Goal: Task Accomplishment & Management: Manage account settings

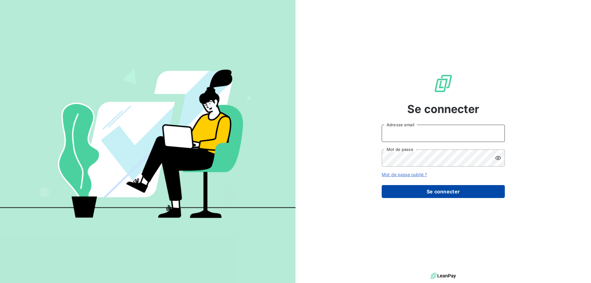
type input "nasser.adli@pierres-investissement.com"
click at [477, 193] on button "Se connecter" at bounding box center [443, 191] width 123 height 13
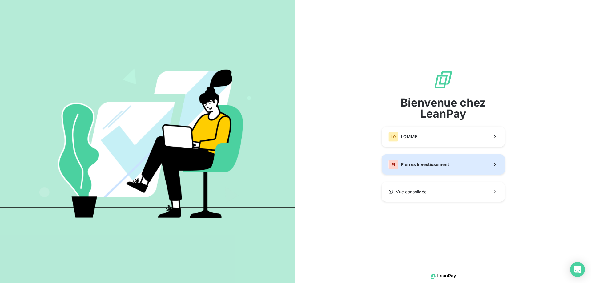
click at [458, 166] on button "PI Pierres Investissement" at bounding box center [443, 164] width 123 height 20
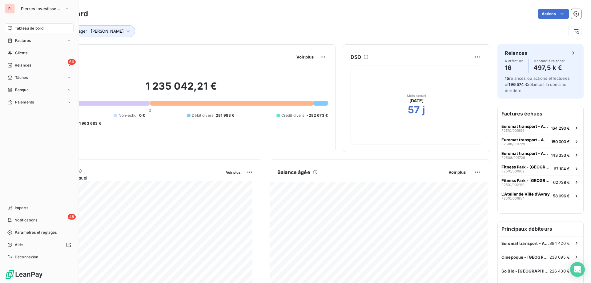
drag, startPoint x: 21, startPoint y: 51, endPoint x: 170, endPoint y: 54, distance: 149.4
click at [21, 51] on span "Clients" at bounding box center [21, 53] width 12 height 6
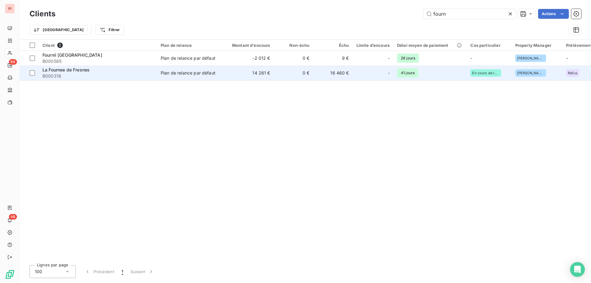
type input "fourn"
click at [187, 71] on div "Plan de relance par défaut" at bounding box center [188, 73] width 55 height 6
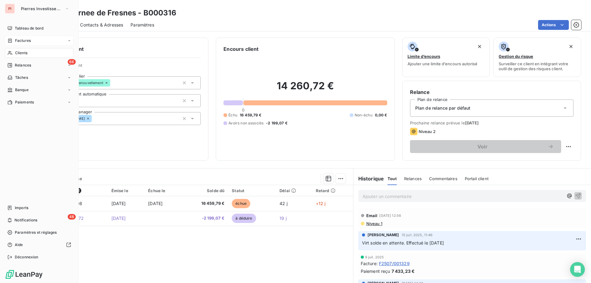
click at [27, 41] on span "Factures" at bounding box center [23, 41] width 16 height 6
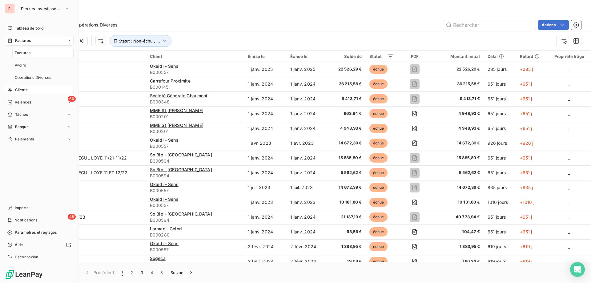
click at [26, 89] on span "Clients" at bounding box center [21, 90] width 12 height 6
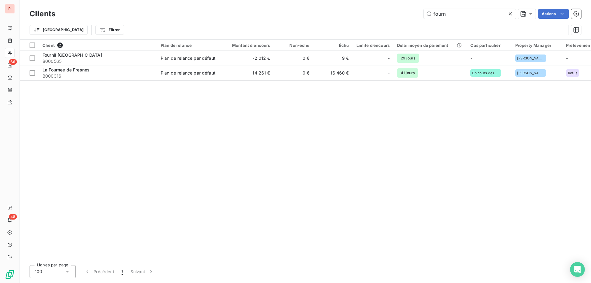
drag, startPoint x: 460, startPoint y: 15, endPoint x: 359, endPoint y: 15, distance: 100.4
click at [372, 15] on div "fourn Actions" at bounding box center [322, 14] width 519 height 10
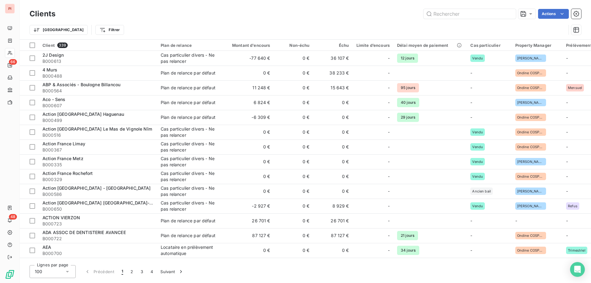
type input "n"
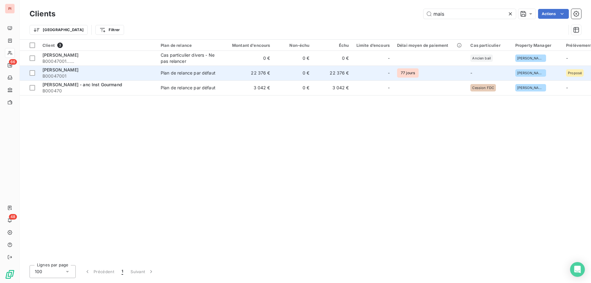
type input "mais"
click at [253, 74] on td "22 376 €" at bounding box center [247, 73] width 53 height 15
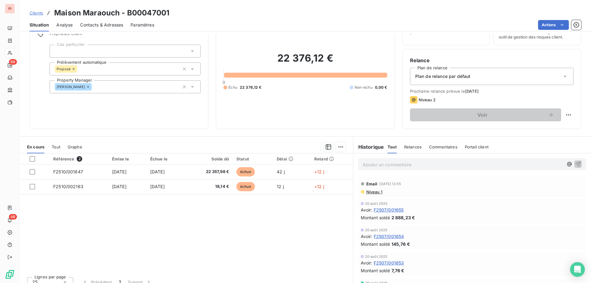
scroll to position [39, 0]
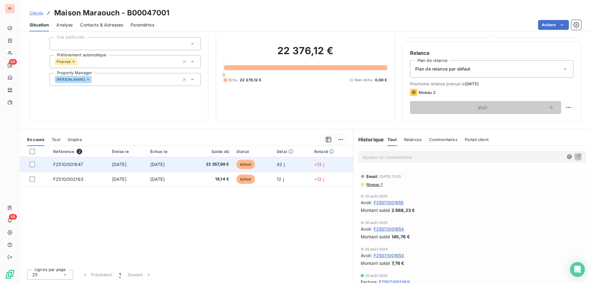
click at [179, 164] on td "[DATE]" at bounding box center [166, 164] width 39 height 15
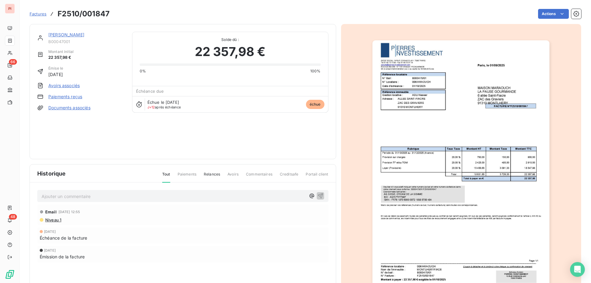
click at [90, 134] on div "Maison Maraouch B00047001 Montant initial 22 357,98 € Émise le [DATE] Avoirs as…" at bounding box center [80, 92] width 87 height 120
click at [153, 12] on div "Actions" at bounding box center [349, 14] width 465 height 10
click at [88, 135] on div "Maison Maraouch B00047001 Montant initial 22 357,98 € Émise le [DATE] Avoirs as…" at bounding box center [80, 91] width 87 height 120
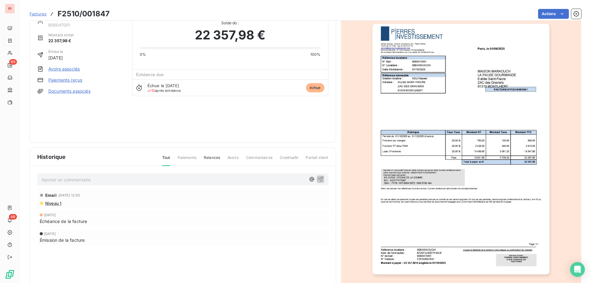
scroll to position [0, 0]
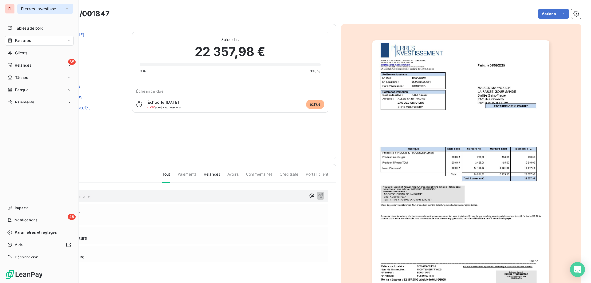
click at [53, 12] on button "Pierres Investissement" at bounding box center [45, 9] width 56 height 10
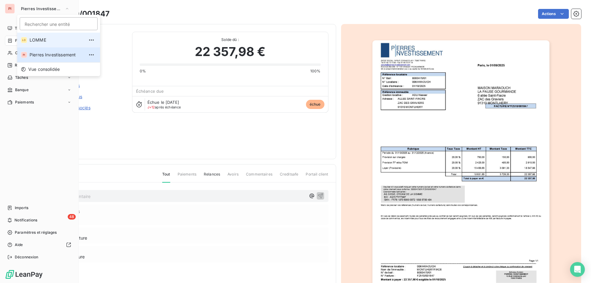
click at [46, 36] on li "LO LOMME" at bounding box center [58, 40] width 83 height 15
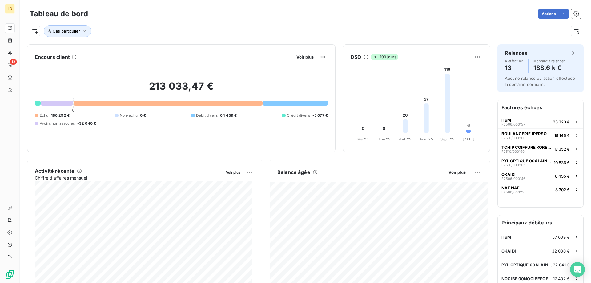
click at [245, 27] on div "Cas particulier" at bounding box center [298, 31] width 537 height 12
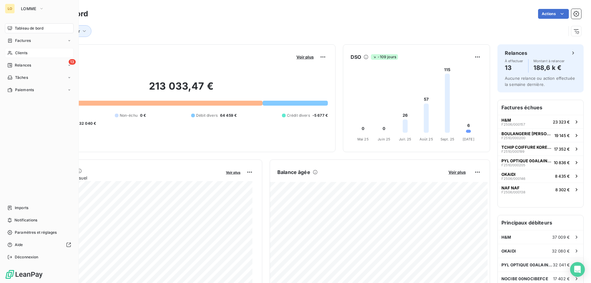
drag, startPoint x: 23, startPoint y: 51, endPoint x: 78, endPoint y: 51, distance: 55.1
click at [23, 51] on span "Clients" at bounding box center [21, 53] width 12 height 6
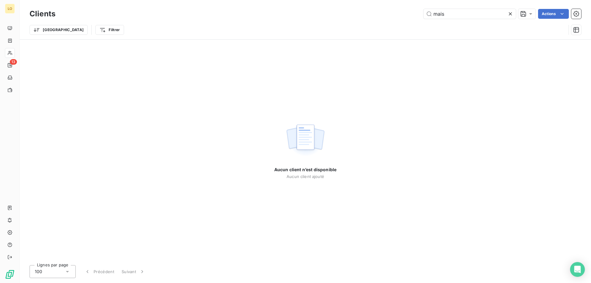
drag, startPoint x: 455, startPoint y: 14, endPoint x: 333, endPoint y: 13, distance: 122.0
click at [378, 13] on div "mais Actions" at bounding box center [322, 14] width 519 height 10
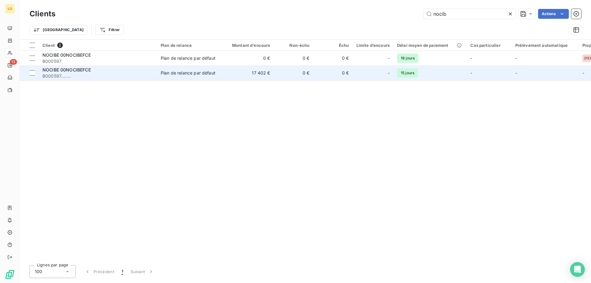
type input "nocib"
click at [275, 75] on td "0 €" at bounding box center [293, 73] width 39 height 15
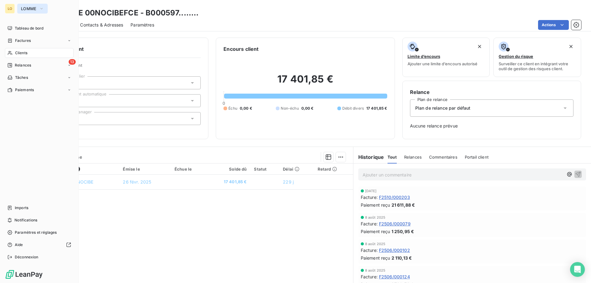
drag, startPoint x: 29, startPoint y: 8, endPoint x: 42, endPoint y: 13, distance: 13.3
click at [29, 8] on span "LOMME" at bounding box center [29, 8] width 16 height 5
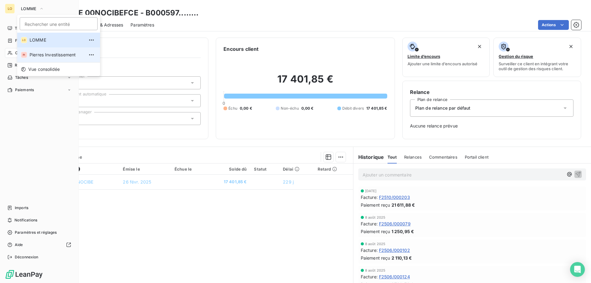
click at [49, 57] on span "Pierres Investissement" at bounding box center [57, 55] width 55 height 6
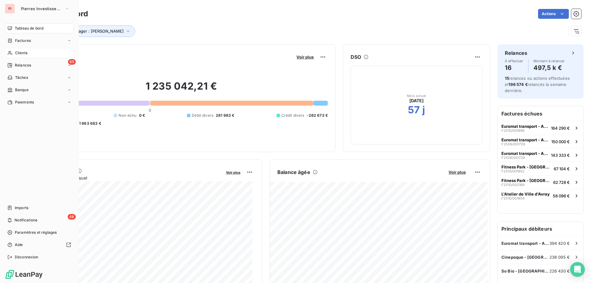
click at [29, 52] on div "Clients" at bounding box center [39, 53] width 69 height 10
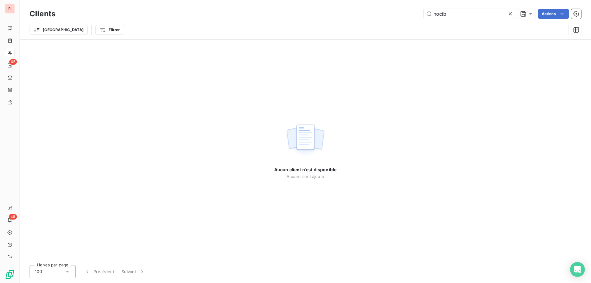
drag, startPoint x: 470, startPoint y: 12, endPoint x: 238, endPoint y: 14, distance: 232.0
click at [382, 14] on div "nocib Actions" at bounding box center [322, 14] width 519 height 10
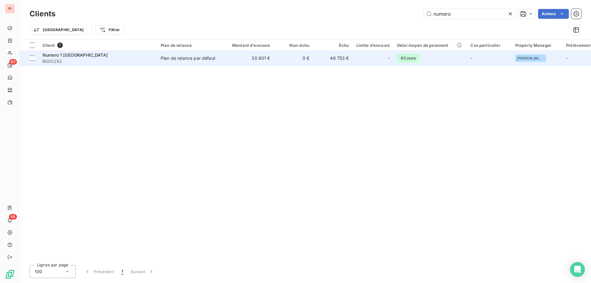
type input "numero"
click at [189, 62] on td "Plan de relance par défaut" at bounding box center [189, 58] width 64 height 15
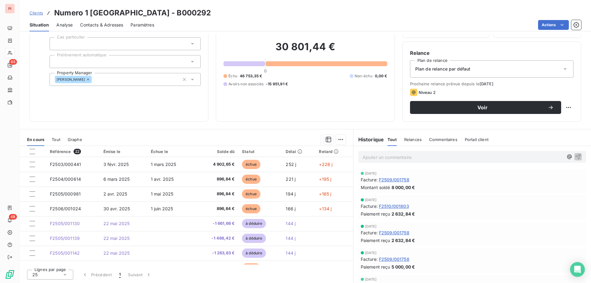
scroll to position [8, 0]
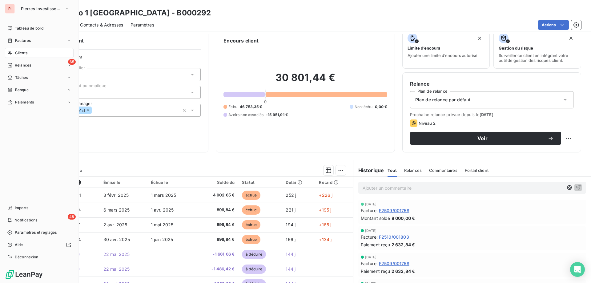
click at [29, 52] on div "Clients" at bounding box center [39, 53] width 69 height 10
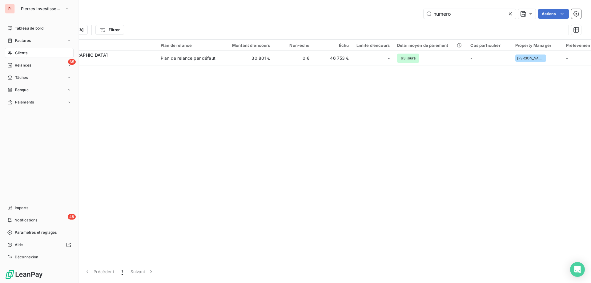
click at [74, 8] on div "PI Pierres Investissement Tableau de bord Factures Clients 65 Relances Tâches B…" at bounding box center [39, 141] width 79 height 283
click at [62, 9] on span "Pierres Investissement" at bounding box center [41, 8] width 41 height 5
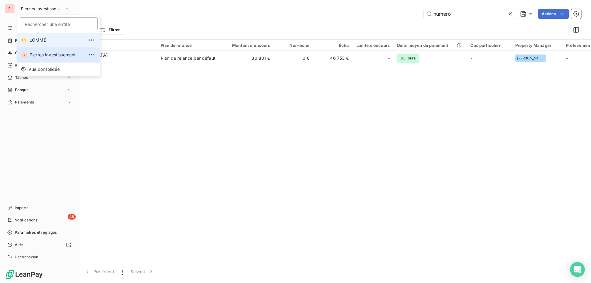
click at [51, 40] on span "LOMME" at bounding box center [57, 40] width 55 height 6
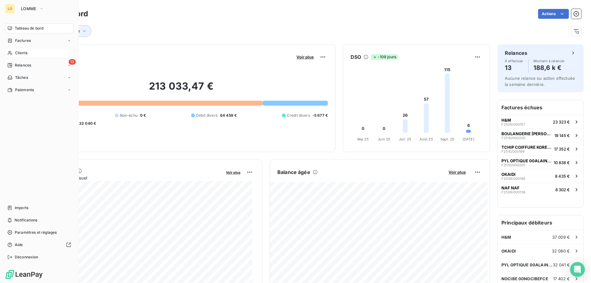
drag, startPoint x: 13, startPoint y: 52, endPoint x: 58, endPoint y: 54, distance: 44.4
click at [14, 52] on div "Clients" at bounding box center [39, 53] width 69 height 10
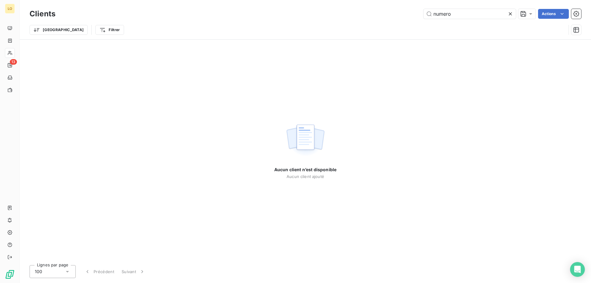
drag, startPoint x: 467, startPoint y: 17, endPoint x: 366, endPoint y: 15, distance: 100.7
click at [375, 16] on div "numero Actions" at bounding box center [322, 14] width 519 height 10
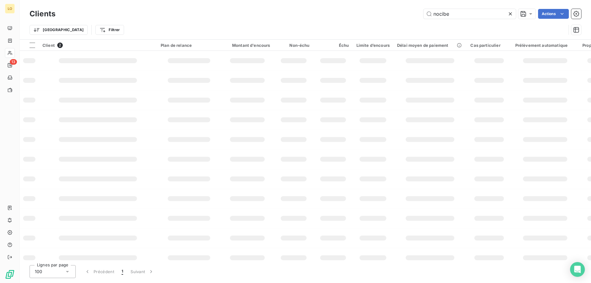
type input "nocibe"
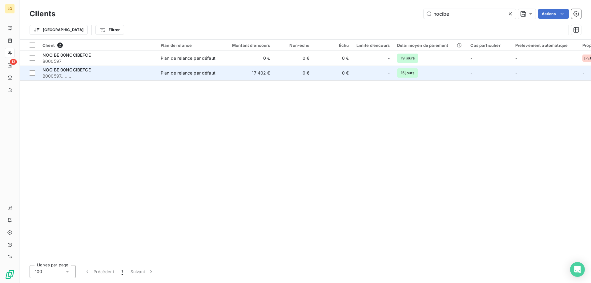
click at [251, 73] on td "17 402 €" at bounding box center [247, 73] width 53 height 15
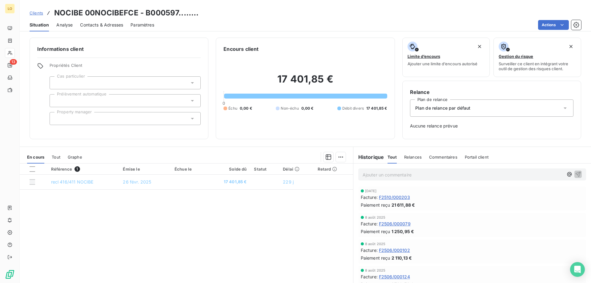
click at [428, 173] on p "Ajouter un commentaire ﻿" at bounding box center [463, 175] width 201 height 8
click at [418, 177] on p "Ajouter un commentaire ﻿" at bounding box center [463, 175] width 201 height 8
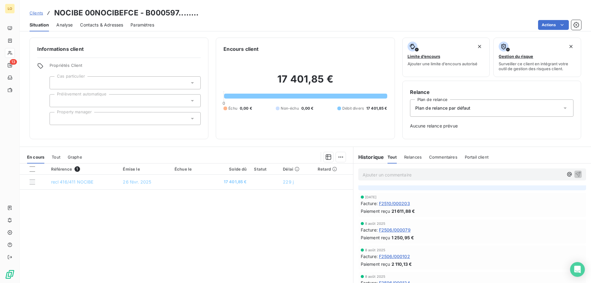
scroll to position [31, 0]
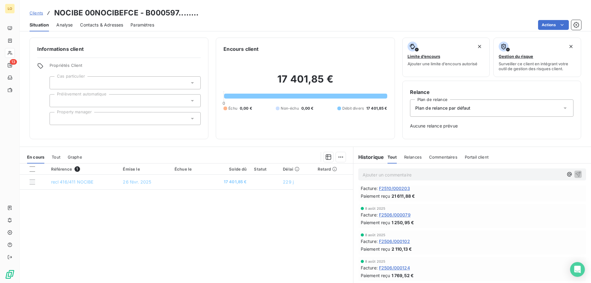
click at [109, 212] on div "Référence 1 Émise le Échue le Solde dû Statut Délai Retard recl 416/411 NOCIBE …" at bounding box center [187, 223] width 334 height 119
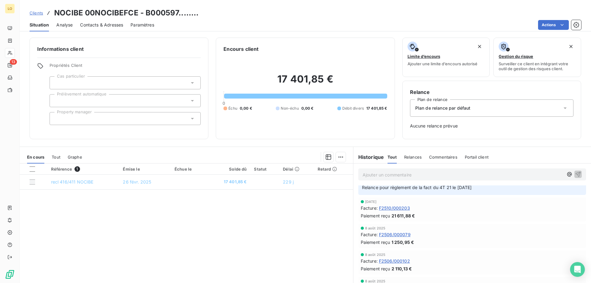
scroll to position [0, 0]
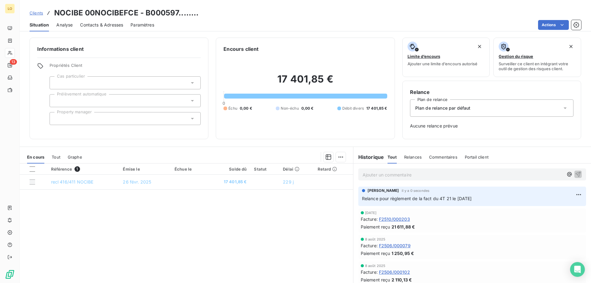
click at [297, 12] on div "Clients NOCIBE 00NOCIBEFCE - B000597........" at bounding box center [306, 12] width 572 height 11
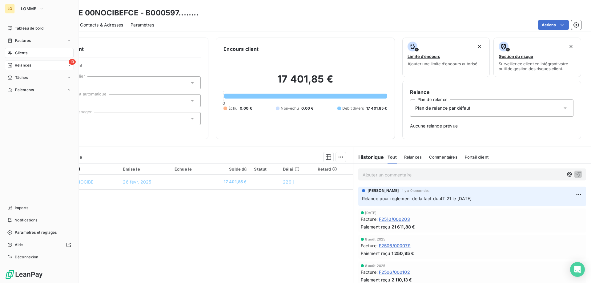
click at [30, 63] on span "Relances" at bounding box center [23, 66] width 16 height 6
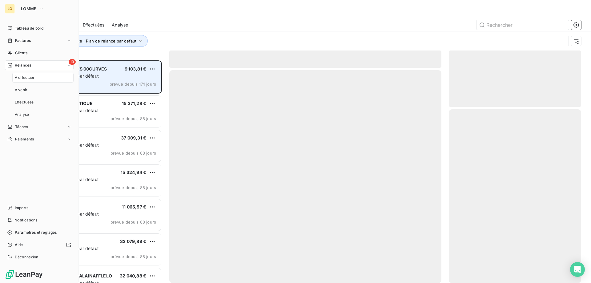
scroll to position [218, 128]
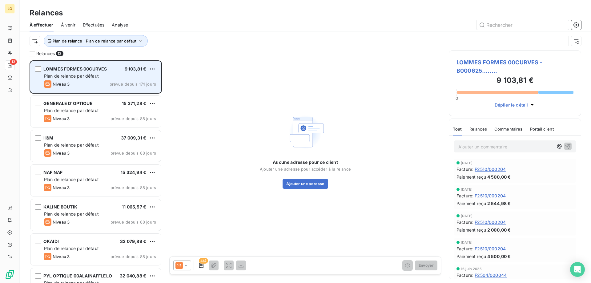
click at [112, 84] on span "prévue depuis 174 jours" at bounding box center [133, 84] width 47 height 5
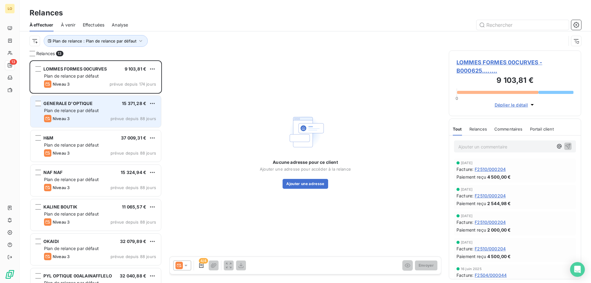
click at [107, 119] on div "Niveau 3 prévue depuis 88 jours" at bounding box center [100, 118] width 112 height 7
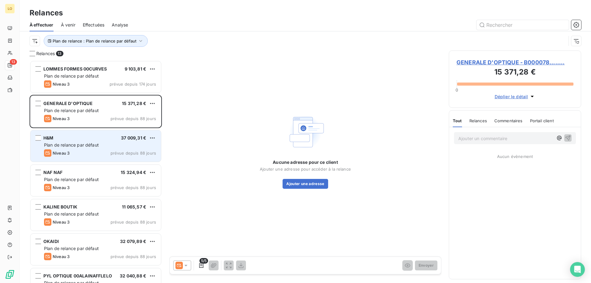
click at [118, 142] on div "H&M 37 009,31 € Plan de relance par défaut Niveau 3 prévue depuis 88 jours" at bounding box center [95, 145] width 131 height 31
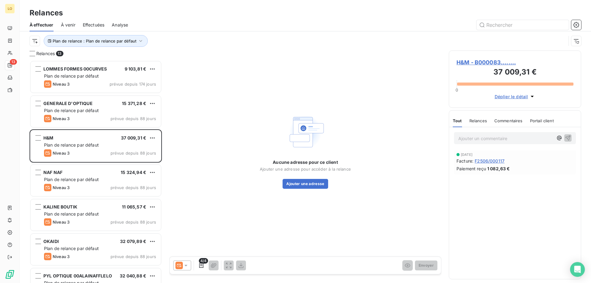
click at [503, 136] on p "Ajouter un commentaire ﻿" at bounding box center [506, 139] width 95 height 8
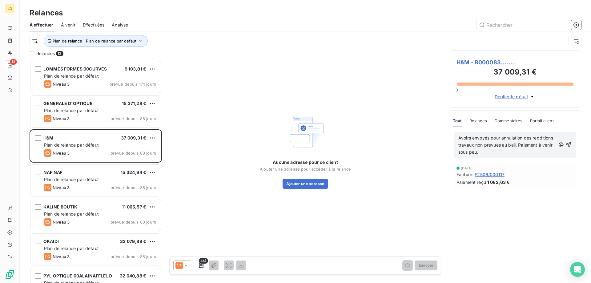
click at [538, 144] on span "Avoirs envoyés pour annulation des redditions travaux non prévues au bail. Paie…" at bounding box center [507, 144] width 96 height 19
click at [459, 138] on span "Avoirs envoyés pour annulation des redditions travaux non prévues au bail. Paie…" at bounding box center [507, 144] width 96 height 19
click at [490, 138] on span "Avoirs envoyés pour annulation des redditions travaux non prévues au bail. Paie…" at bounding box center [507, 144] width 96 height 19
click at [518, 152] on p "Avoirs envoyés pour annulation des redditions travaux non prévues au bail. Paie…" at bounding box center [507, 145] width 97 height 21
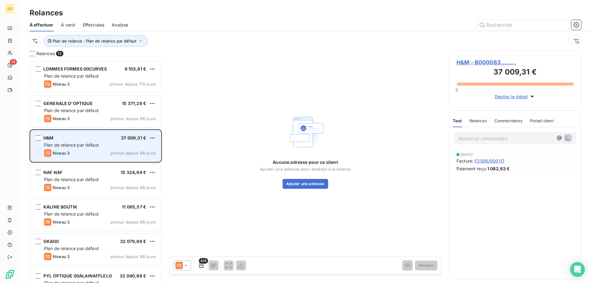
click at [108, 149] on div "Niveau 3 prévue depuis 88 jours" at bounding box center [100, 152] width 112 height 7
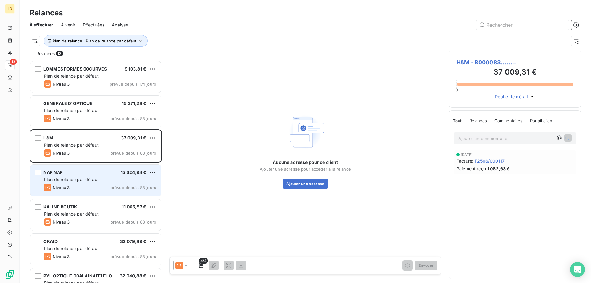
click at [100, 183] on div "NAF NAF 15 324,94 € Plan de relance par défaut Niveau 3 prévue depuis 88 jours" at bounding box center [95, 180] width 131 height 31
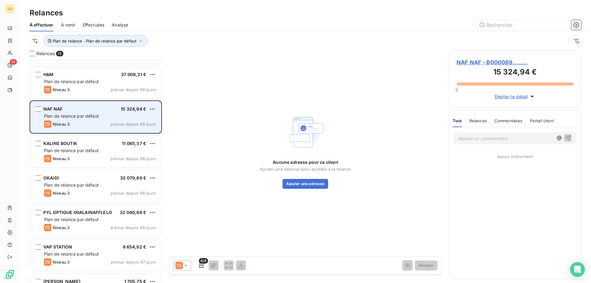
scroll to position [62, 0]
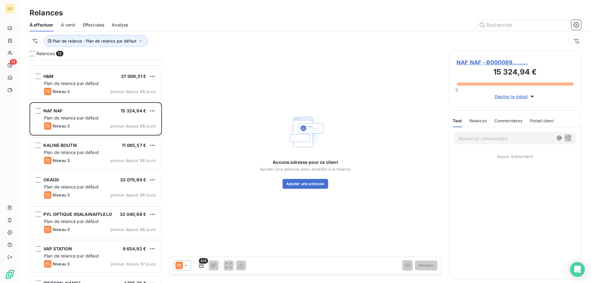
click at [481, 141] on p "Ajouter un commentaire ﻿" at bounding box center [506, 139] width 95 height 8
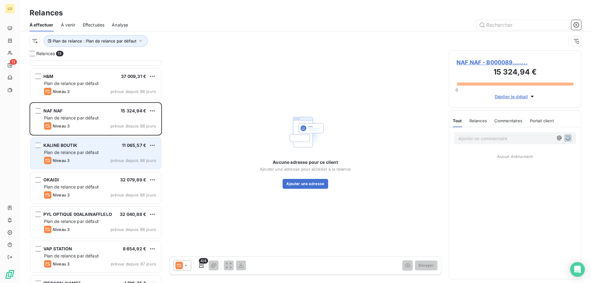
click at [75, 150] on span "Plan de relance par défaut" at bounding box center [71, 152] width 55 height 5
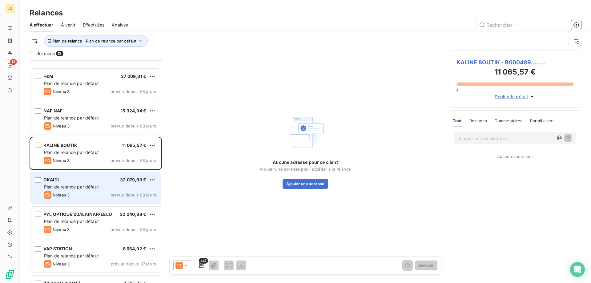
click at [81, 185] on span "Plan de relance par défaut" at bounding box center [71, 186] width 55 height 5
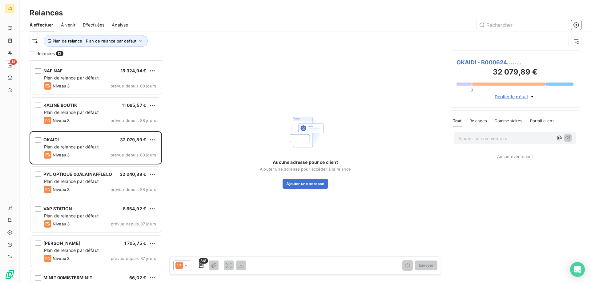
scroll to position [93, 0]
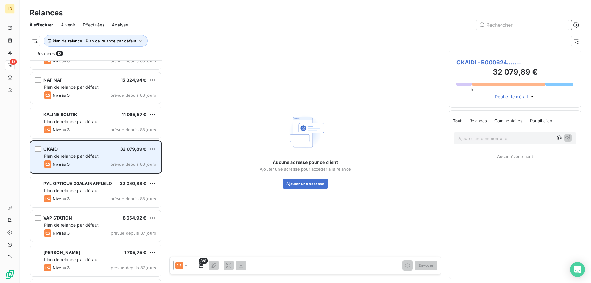
click at [84, 160] on div "OKAIDI 32 079,89 € Plan de relance par défaut Niveau 3 prévue depuis 88 jours" at bounding box center [95, 156] width 131 height 31
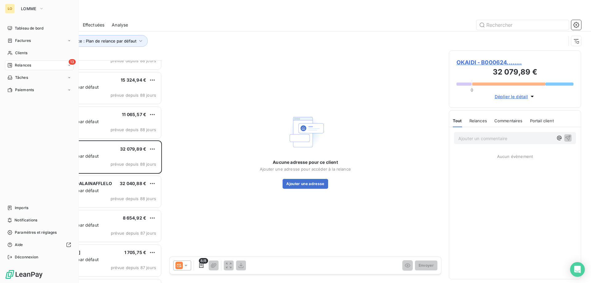
click at [47, 2] on div "[PERSON_NAME] Tableau de bord Factures Clients 13 Relances Tâches Paiements Imp…" at bounding box center [39, 141] width 79 height 283
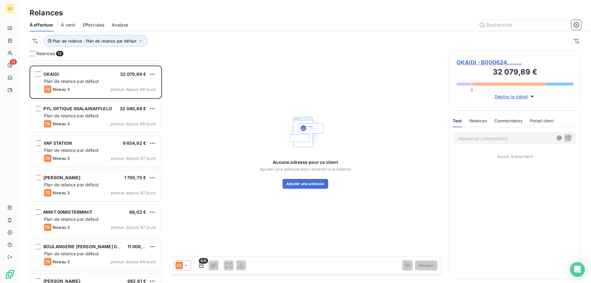
scroll to position [185, 0]
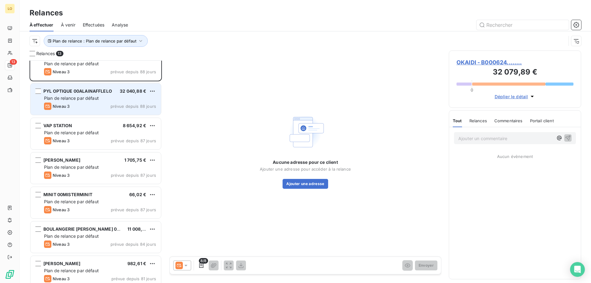
click at [120, 99] on div "Plan de relance par défaut" at bounding box center [100, 98] width 112 height 6
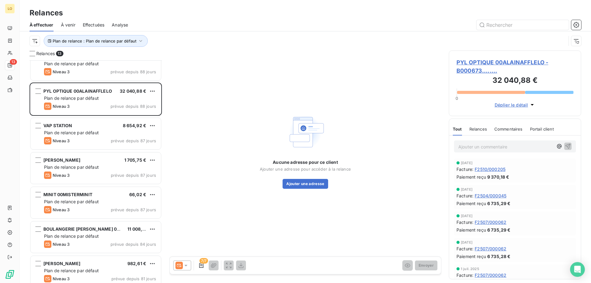
click at [511, 148] on p "Ajouter un commentaire ﻿" at bounding box center [506, 147] width 95 height 8
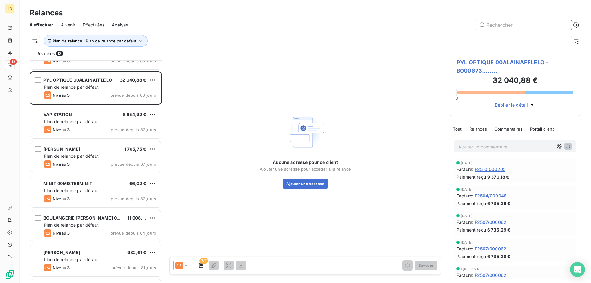
scroll to position [216, 0]
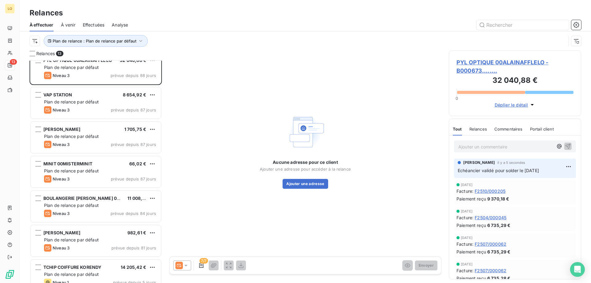
click at [484, 170] on span "Echéancier validé pour solder le [DATE]" at bounding box center [498, 170] width 81 height 5
click at [564, 166] on html "LO 13 Relances À effectuer À venir Effectuées Analyse Plan de relance : Plan de…" at bounding box center [295, 141] width 591 height 283
click at [546, 183] on div "Editer" at bounding box center [549, 180] width 34 height 10
click at [477, 172] on span "Echéancier validé pour solder le [DATE]" at bounding box center [498, 170] width 81 height 5
click at [482, 170] on span "Echéancier validé pour solder le [DATE]" at bounding box center [498, 170] width 81 height 5
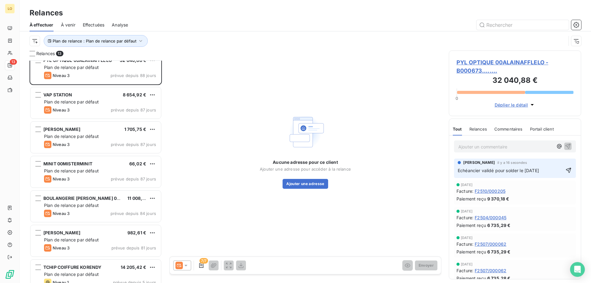
click at [539, 169] on span "Echéancier validé pour solder le [DATE]" at bounding box center [498, 170] width 81 height 5
click at [482, 173] on span "Echéancier validé pour solder le [DATE] :" at bounding box center [500, 170] width 84 height 5
drag, startPoint x: 477, startPoint y: 176, endPoint x: 518, endPoint y: 164, distance: 42.5
click at [518, 164] on div "[PERSON_NAME] il y a 16 secondes Echéancier arriéré validé pour solder le [DATE…" at bounding box center [515, 167] width 115 height 14
click at [521, 169] on span "Echéancier arriéré validé pour solder le [DATE] :" at bounding box center [507, 170] width 98 height 5
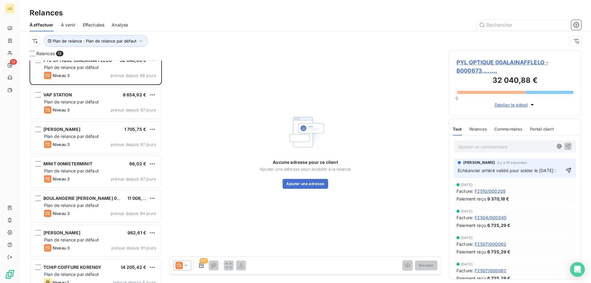
drag, startPoint x: 490, startPoint y: 177, endPoint x: 497, endPoint y: 168, distance: 11.2
click at [497, 168] on p "Echéancier arriéré validé pour solder le [DATE] :" at bounding box center [511, 170] width 106 height 7
click at [507, 174] on p "Echéancier arriéré validé pour solder le [DATE] :" at bounding box center [511, 170] width 106 height 7
drag, startPoint x: 486, startPoint y: 180, endPoint x: 499, endPoint y: 168, distance: 17.2
click at [499, 168] on p "Echéancier arriéré validé pour solder le [DATE] :" at bounding box center [511, 170] width 106 height 7
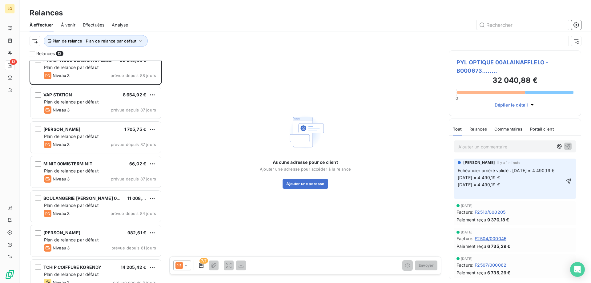
click at [458, 180] on span "[DATE] = 4 490,19 €" at bounding box center [479, 177] width 42 height 5
click at [457, 183] on div "[PERSON_NAME] il y a 1 minute Echéancier arriéré validé : [DATE] = 4 490,19 €, …" at bounding box center [515, 179] width 122 height 41
click at [459, 184] on span "[DATE] = 4 490,19 €" at bounding box center [479, 184] width 42 height 5
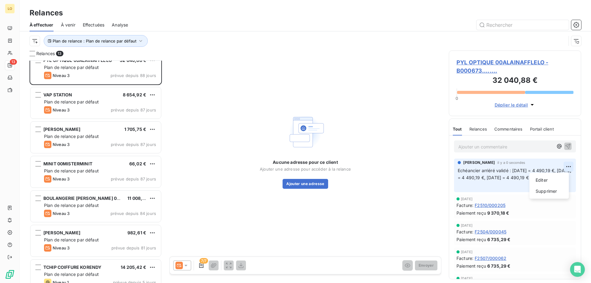
click at [567, 168] on html "LO 13 Relances À effectuer À venir Effectuées Analyse Plan de relance : Plan de…" at bounding box center [295, 141] width 591 height 283
click at [550, 182] on div "Editer" at bounding box center [549, 180] width 34 height 10
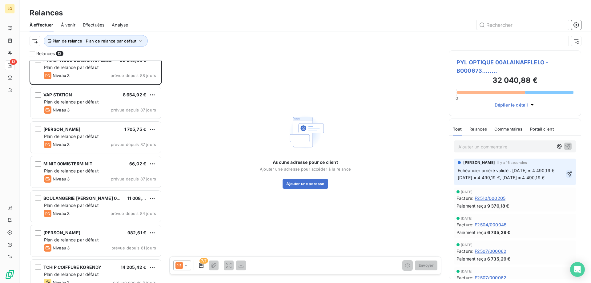
click at [567, 177] on icon "button" at bounding box center [569, 173] width 5 height 5
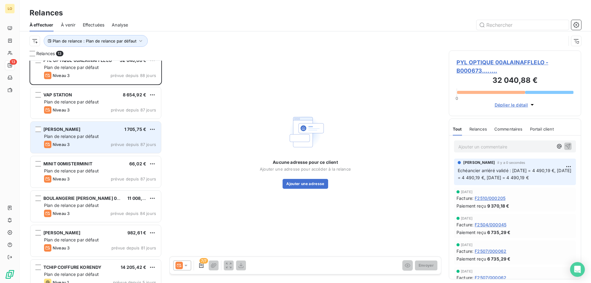
click at [114, 149] on div "JULES 1 705,75 € Plan de relance par défaut Niveau 3 prévue depuis 87 jours" at bounding box center [95, 137] width 131 height 31
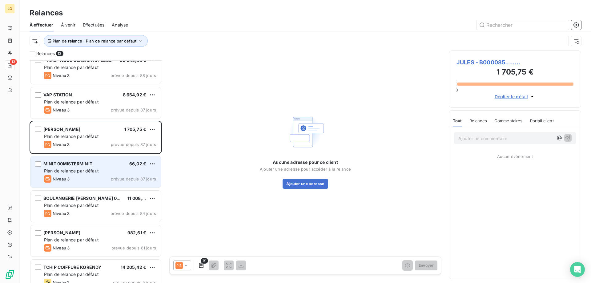
click at [114, 175] on div "MINIT 00MISTERMINIT 66,02 € Plan de relance par défaut Niveau 3 prévue depuis 8…" at bounding box center [95, 171] width 131 height 31
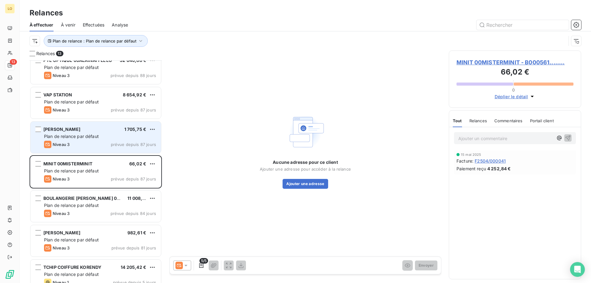
click at [104, 141] on div "Niveau 3 prévue depuis 87 jours" at bounding box center [100, 144] width 112 height 7
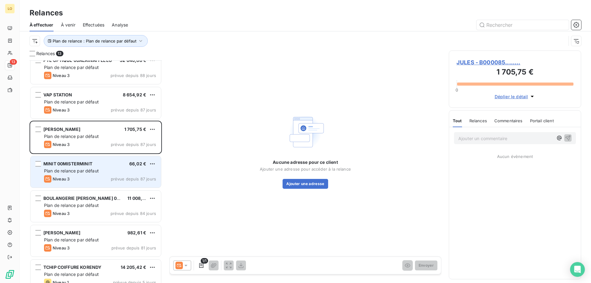
click at [104, 173] on div "Plan de relance par défaut" at bounding box center [100, 171] width 112 height 6
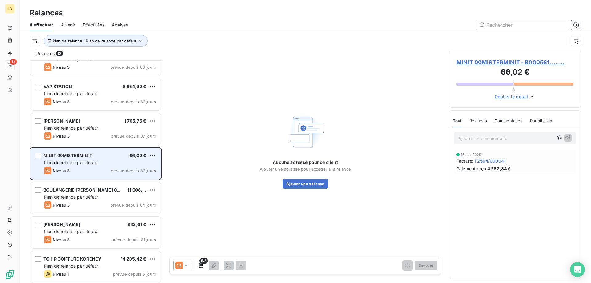
scroll to position [226, 0]
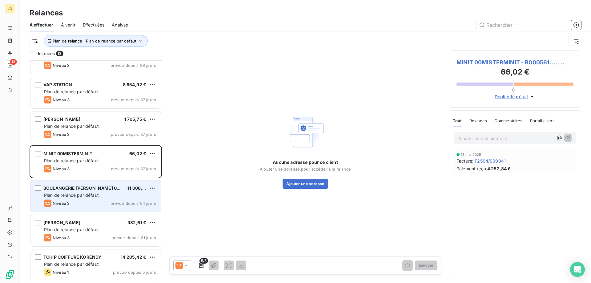
click at [107, 200] on div "Niveau 3 prévue depuis 84 jours" at bounding box center [100, 203] width 112 height 7
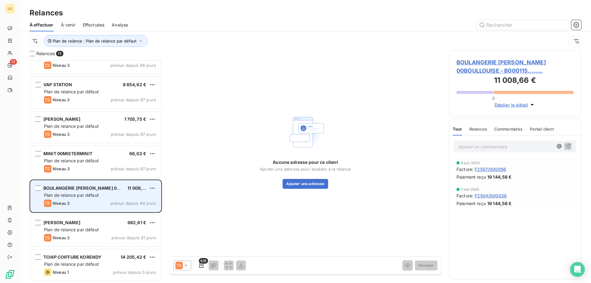
click at [109, 193] on div "Plan de relance par défaut" at bounding box center [100, 195] width 112 height 6
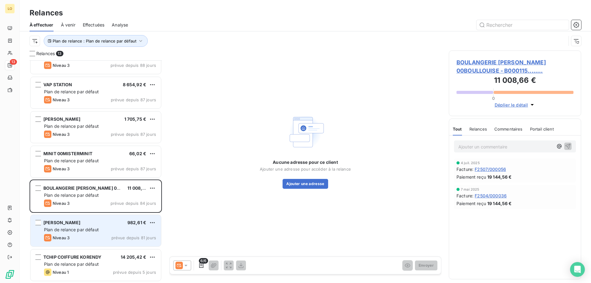
drag, startPoint x: 122, startPoint y: 248, endPoint x: 115, endPoint y: 245, distance: 7.4
click at [121, 248] on div "[PERSON_NAME] 982,61 € Plan de relance par défaut Niveau 3 prévue depuis 81 jou…" at bounding box center [96, 231] width 132 height 34
click at [111, 241] on div "Niveau 3 prévue depuis 81 jours" at bounding box center [100, 237] width 112 height 7
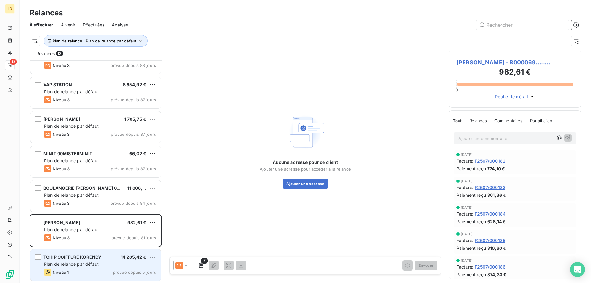
click at [101, 274] on div "Niveau 1 prévue depuis 5 jours" at bounding box center [100, 272] width 112 height 7
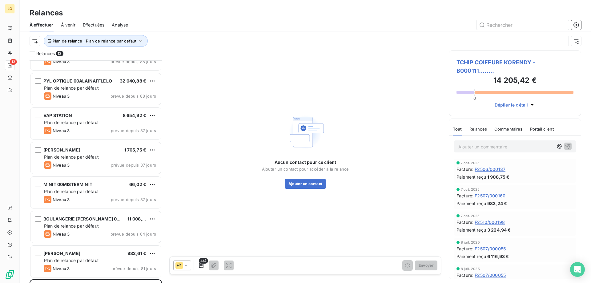
scroll to position [226, 0]
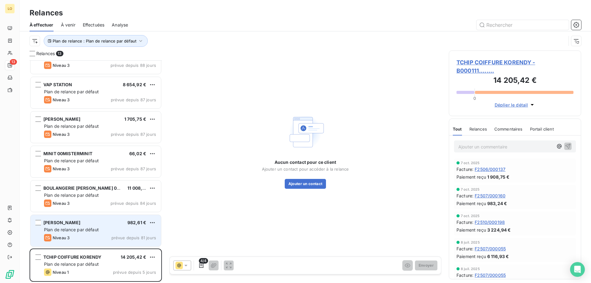
click at [92, 231] on span "Plan de relance par défaut" at bounding box center [71, 229] width 55 height 5
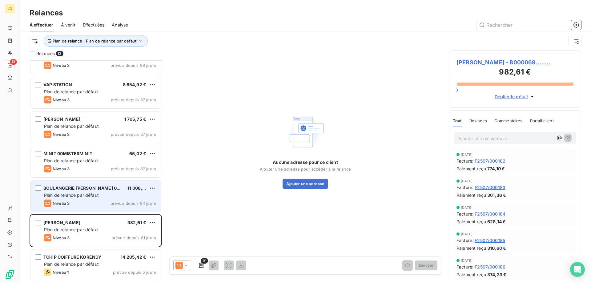
click at [101, 193] on div "Plan de relance par défaut" at bounding box center [100, 195] width 112 height 6
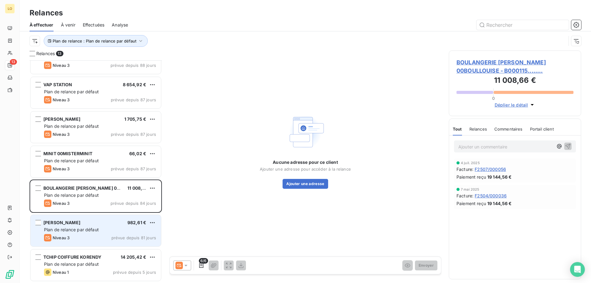
click at [88, 231] on span "Plan de relance par défaut" at bounding box center [71, 229] width 55 height 5
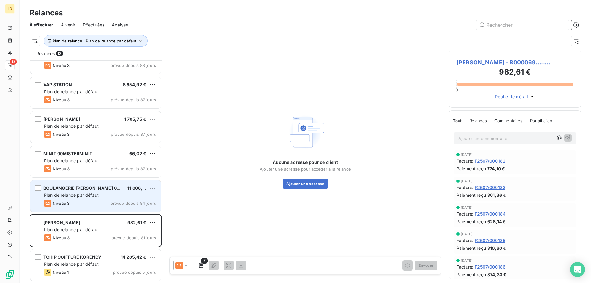
click at [103, 201] on div "Niveau 3 prévue depuis 84 jours" at bounding box center [100, 203] width 112 height 7
